Goal: Check status: Check status

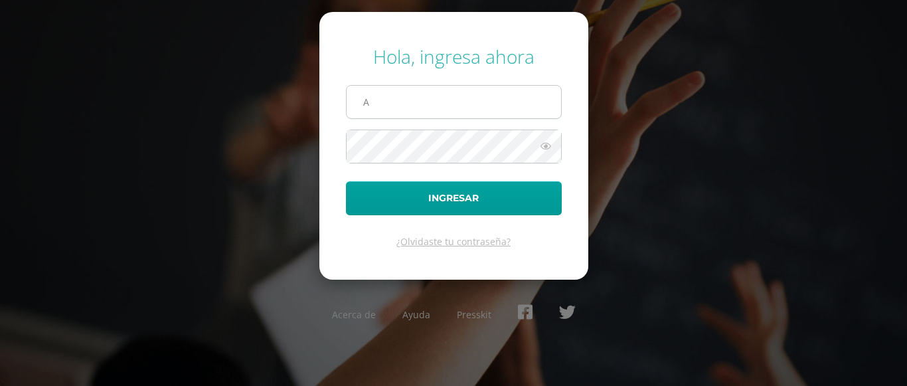
type input "angelacuxulic2023@maiagt.org"
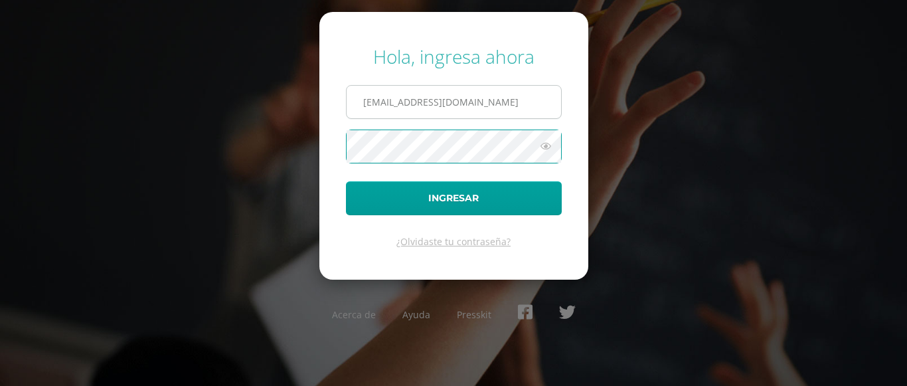
click at [346, 181] on button "Ingresar" at bounding box center [454, 198] width 216 height 34
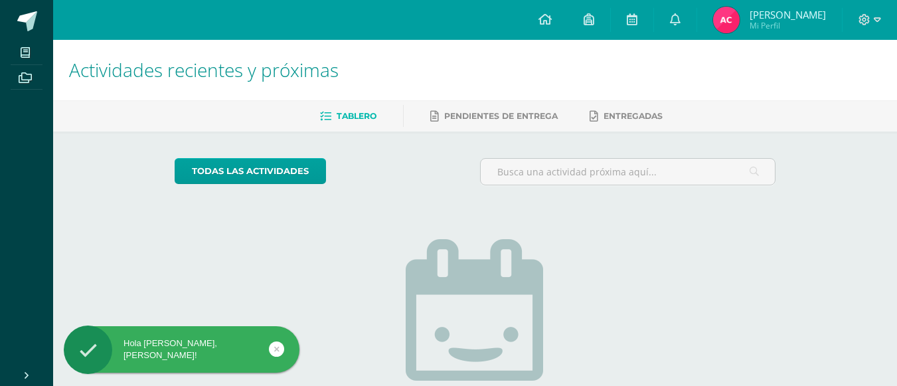
click at [720, 8] on span "Angela Gabriela Mi Perfil" at bounding box center [770, 20] width 118 height 27
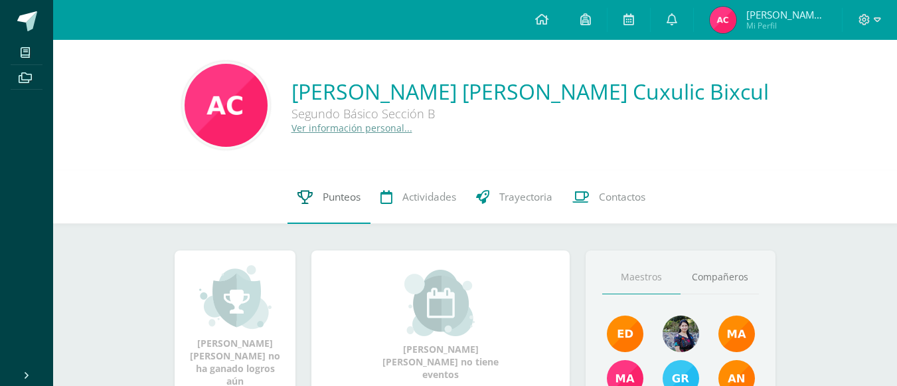
click at [300, 191] on icon at bounding box center [305, 197] width 15 height 14
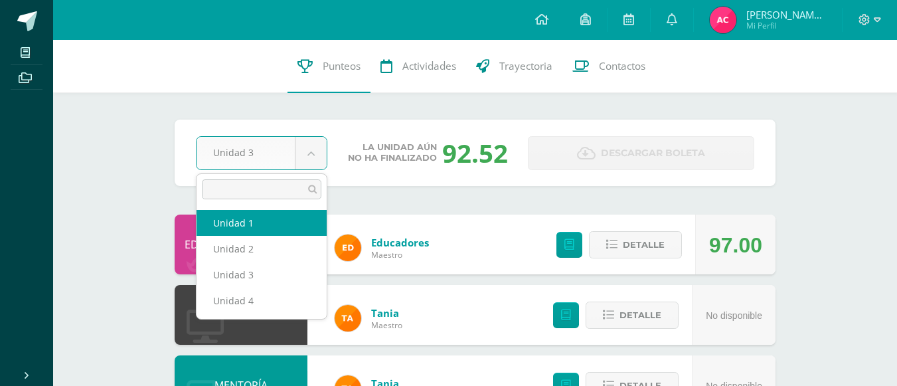
select select "Unidad 1"
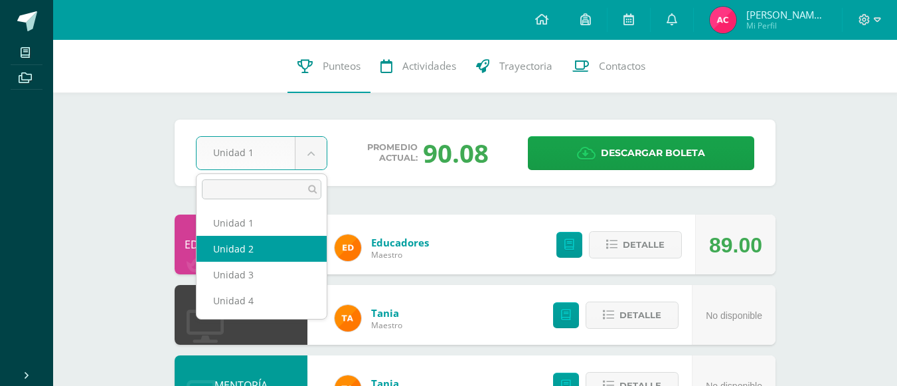
select select "Unidad 2"
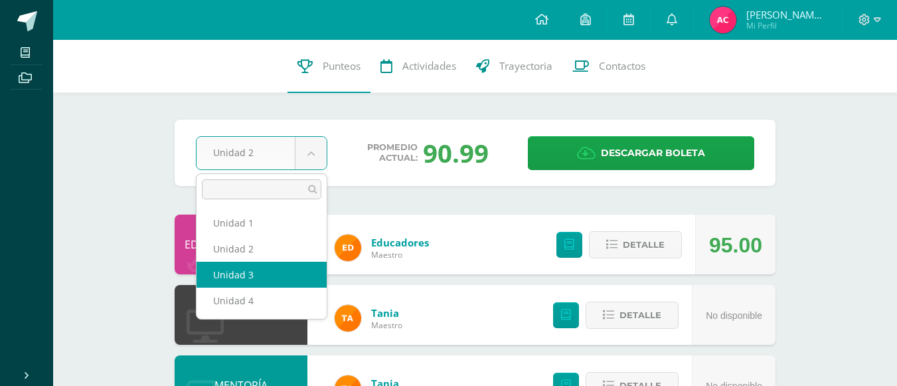
select select "Unidad 3"
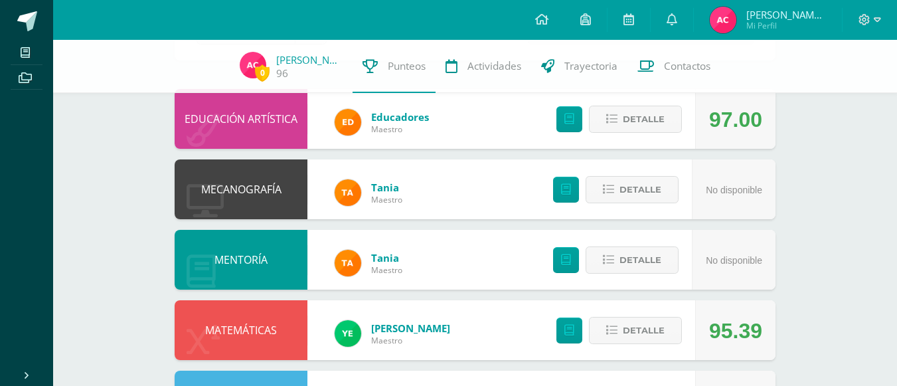
scroll to position [122, 0]
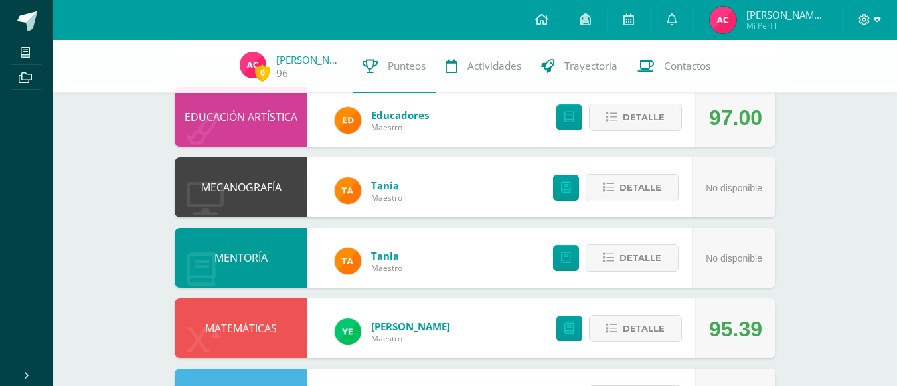
click at [875, 16] on icon at bounding box center [877, 20] width 7 height 12
click at [822, 90] on span "Cerrar sesión" at bounding box center [836, 90] width 60 height 13
